Goal: Transaction & Acquisition: Obtain resource

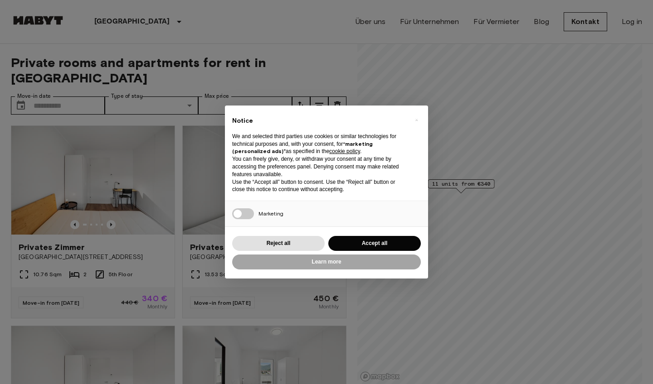
click at [370, 253] on div "Learn more" at bounding box center [326, 262] width 189 height 19
click at [364, 242] on button "Accept all" at bounding box center [374, 243] width 92 height 15
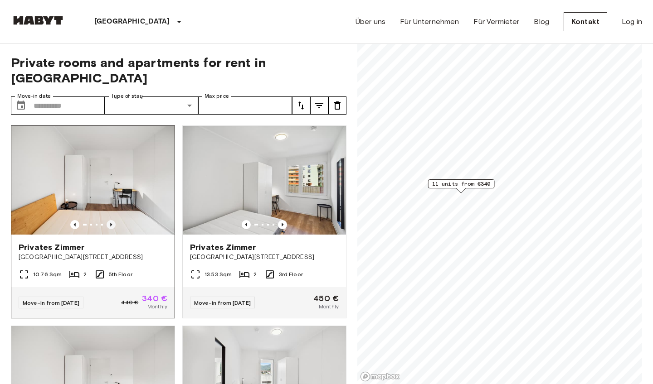
click at [112, 220] on icon "Previous image" at bounding box center [110, 224] width 9 height 9
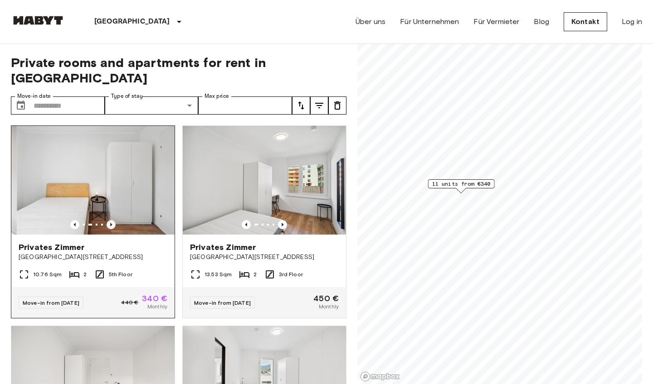
click at [112, 220] on icon "Previous image" at bounding box center [110, 224] width 9 height 9
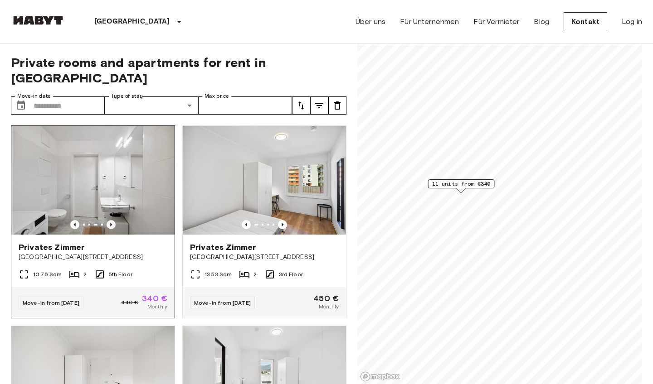
click at [112, 220] on icon "Previous image" at bounding box center [110, 224] width 9 height 9
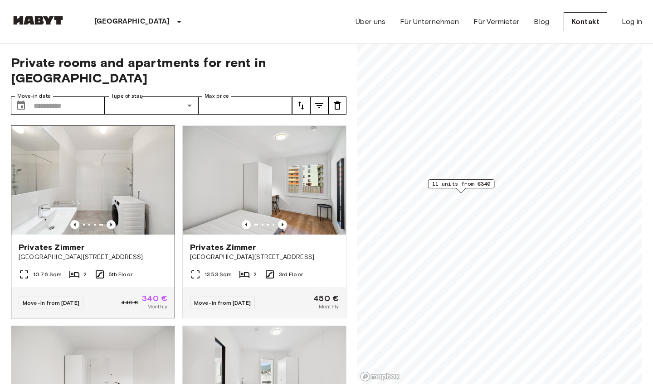
click at [112, 220] on icon "Previous image" at bounding box center [110, 224] width 9 height 9
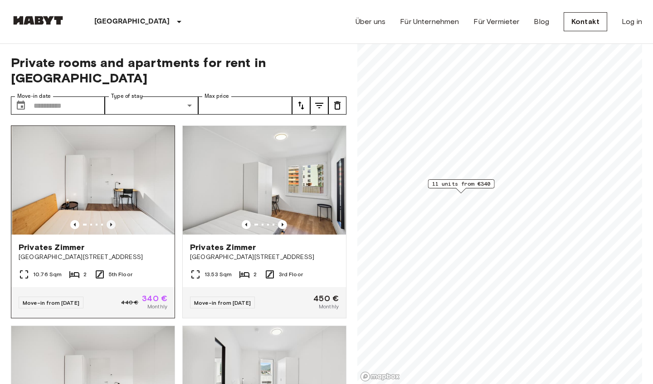
click at [112, 220] on icon "Previous image" at bounding box center [110, 224] width 9 height 9
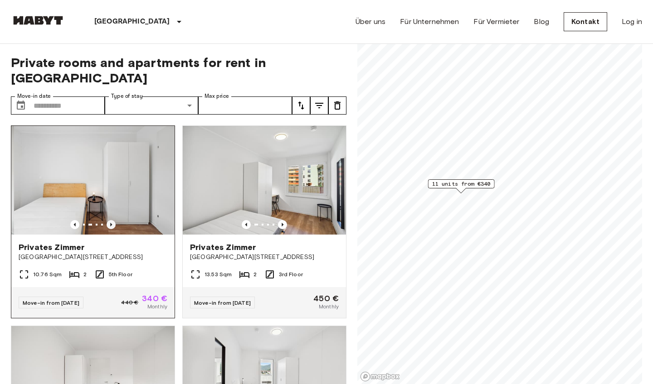
click at [112, 220] on icon "Previous image" at bounding box center [110, 224] width 9 height 9
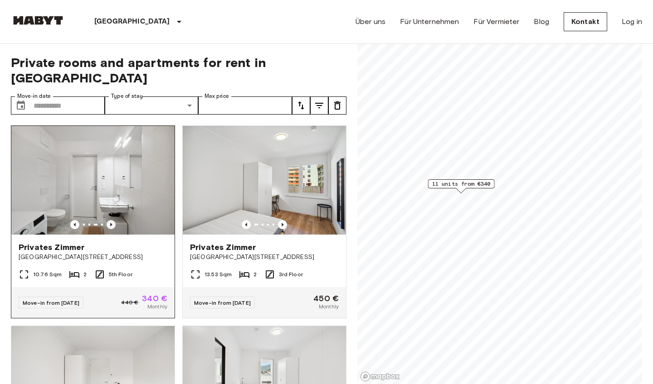
click at [112, 220] on icon "Previous image" at bounding box center [110, 224] width 9 height 9
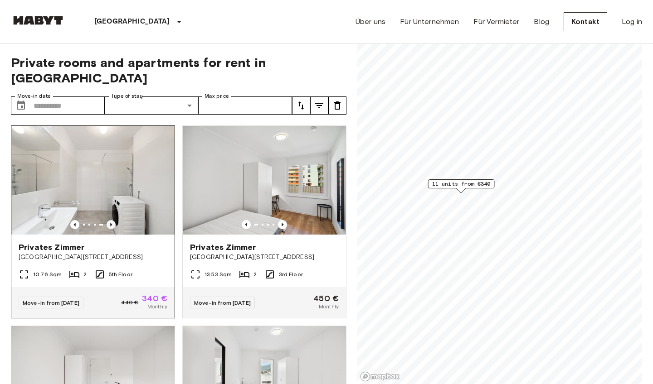
click at [112, 220] on icon "Previous image" at bounding box center [110, 224] width 9 height 9
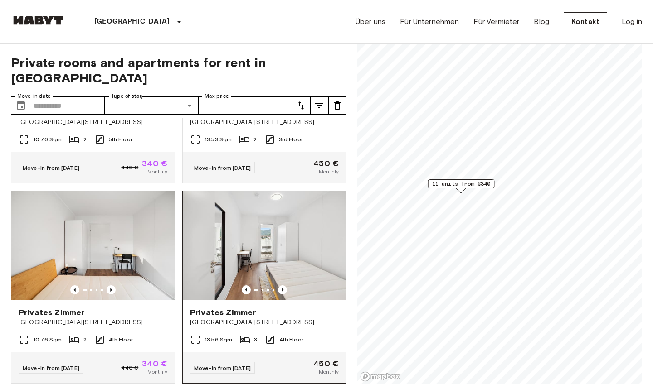
scroll to position [142, 0]
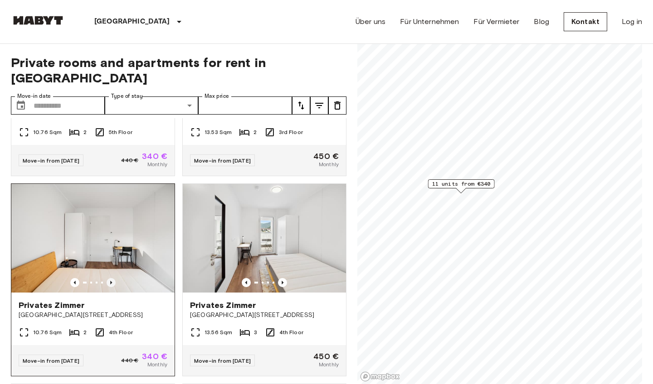
click at [114, 278] on icon "Previous image" at bounding box center [110, 282] width 9 height 9
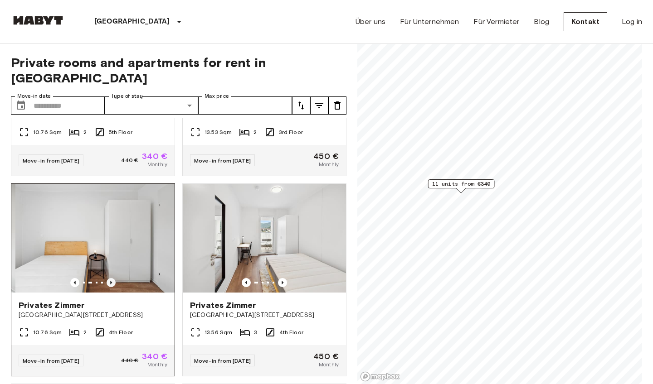
click at [114, 278] on icon "Previous image" at bounding box center [110, 282] width 9 height 9
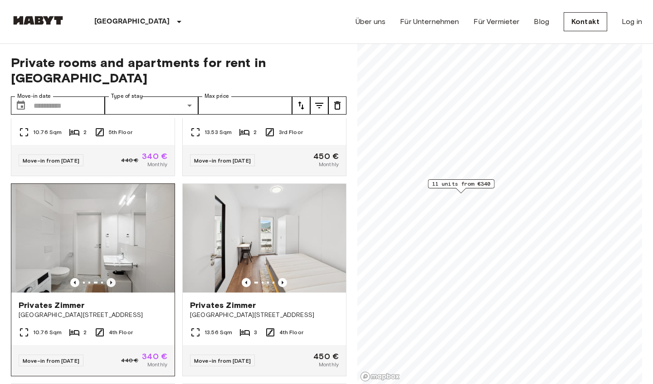
click at [114, 278] on icon "Previous image" at bounding box center [110, 282] width 9 height 9
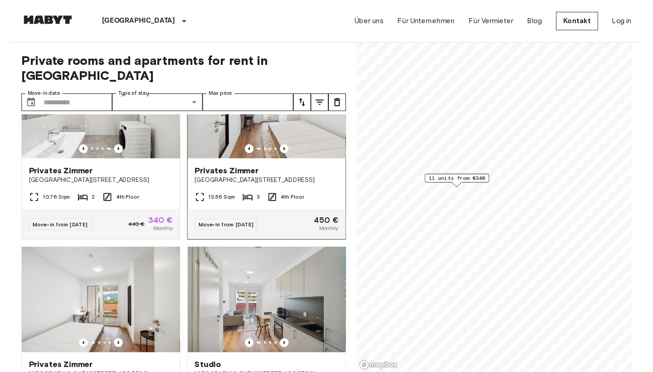
scroll to position [272, 0]
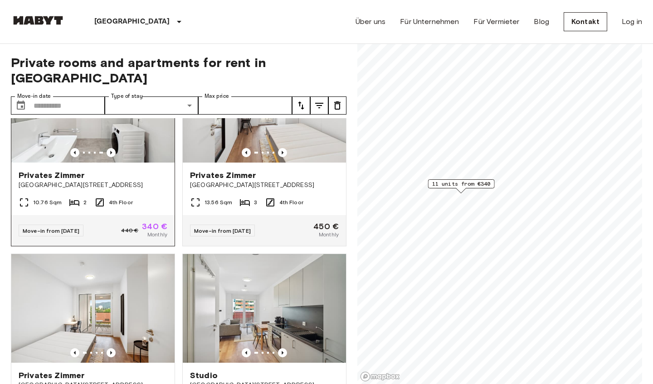
click at [69, 118] on img at bounding box center [92, 108] width 163 height 109
